Goal: Navigation & Orientation: Find specific page/section

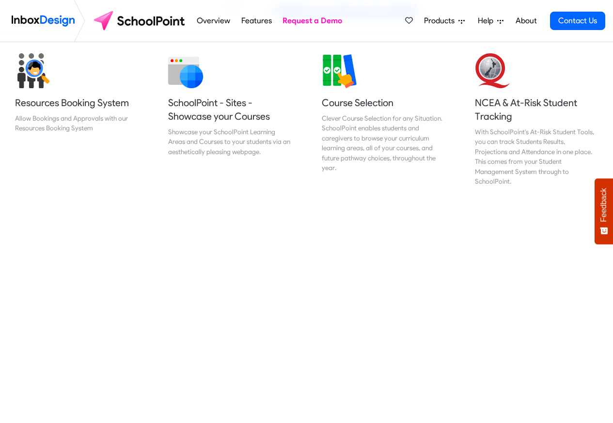
scroll to position [407, 0]
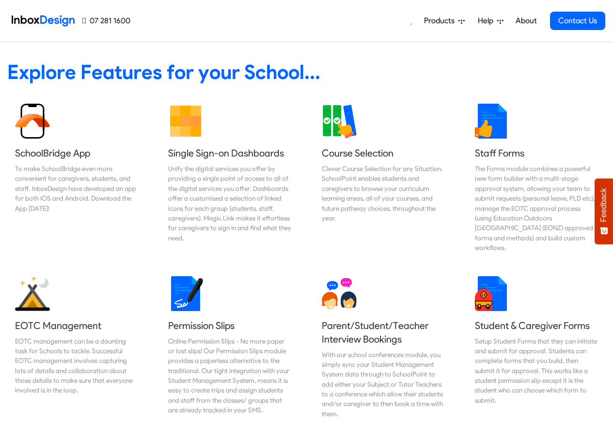
scroll to position [407, 0]
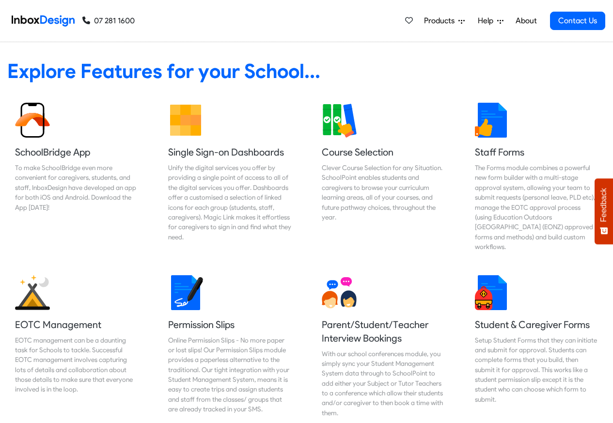
click at [523, 21] on link "About" at bounding box center [526, 20] width 27 height 19
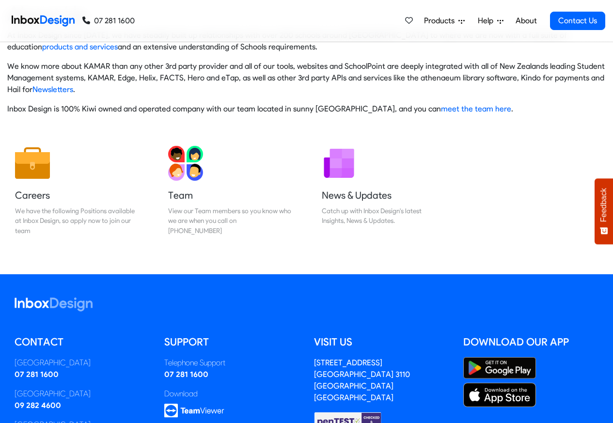
scroll to position [161, 0]
